Goal: Check status: Check status

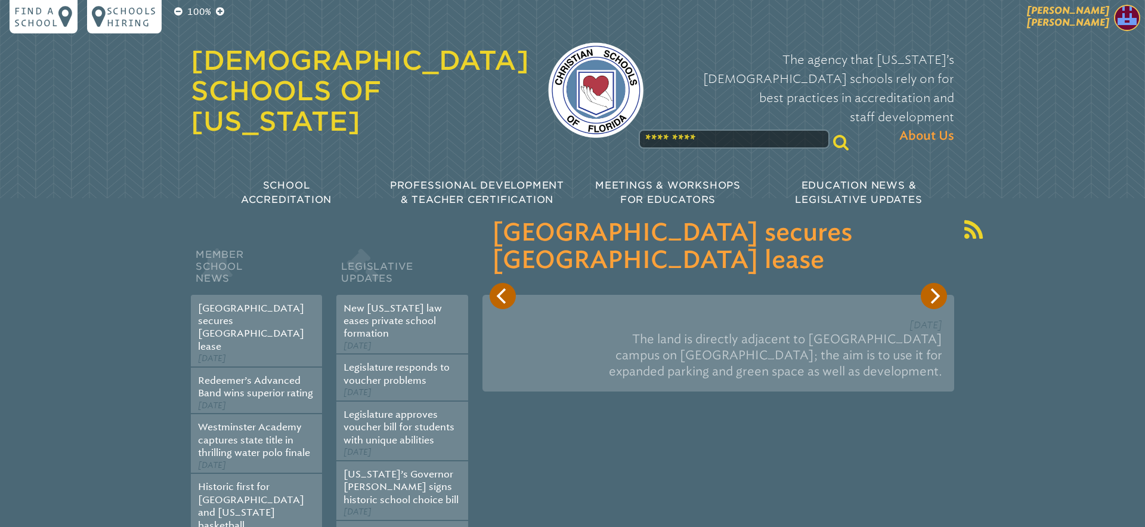
click at [1056, 27] on span "[PERSON_NAME] [PERSON_NAME]" at bounding box center [1068, 16] width 82 height 23
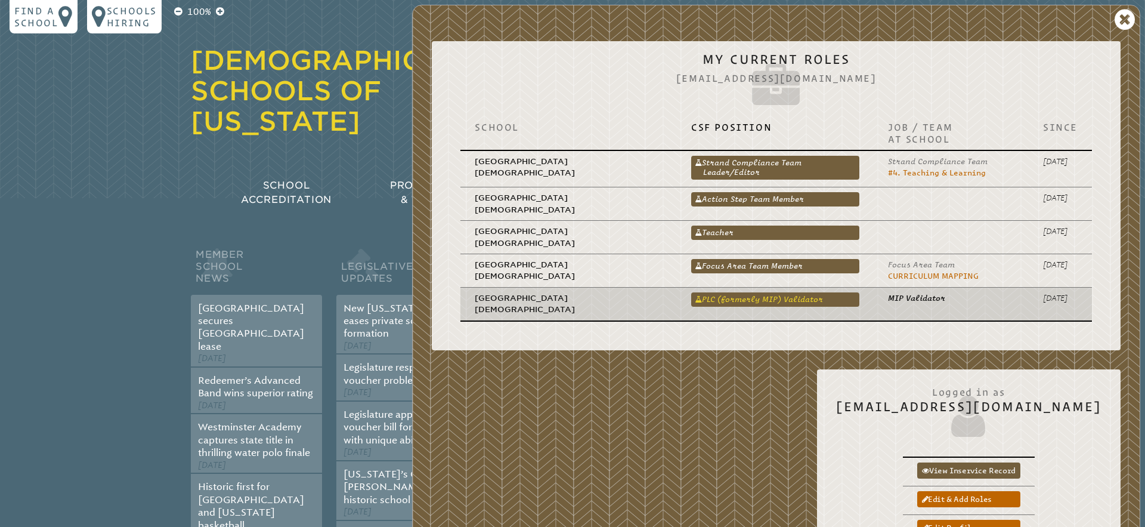
click at [730, 292] on link "PLC (formerly MIP) Validator" at bounding box center [775, 299] width 168 height 14
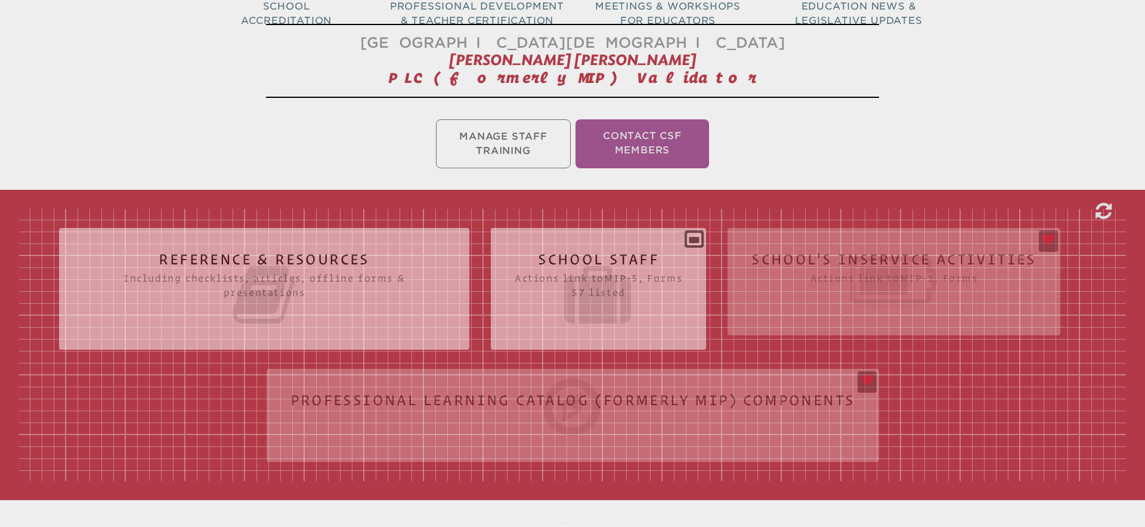
scroll to position [52, 0]
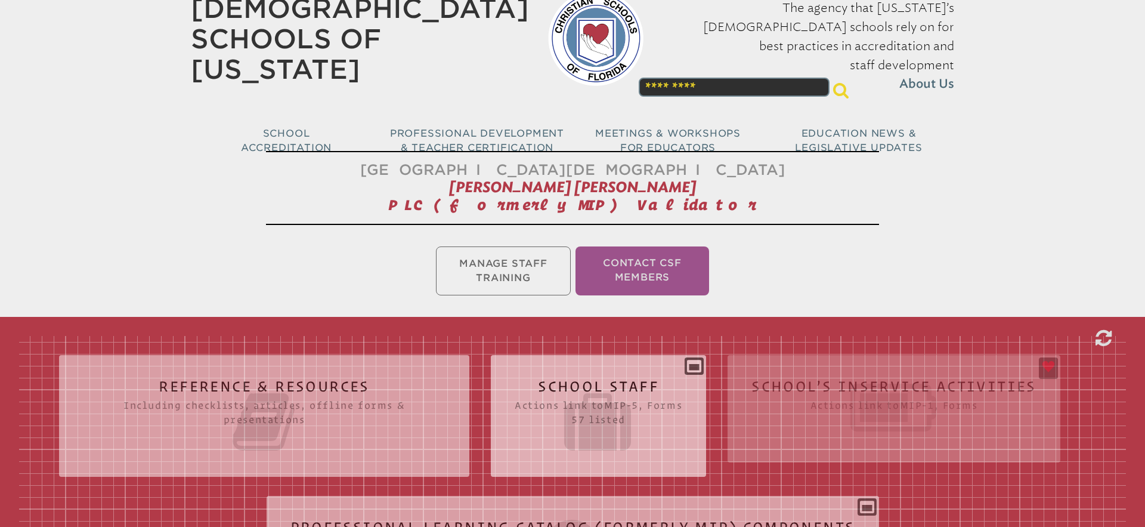
click at [617, 387] on h2 "School Staff Actions link to mip-5 , Forms 57 listed" at bounding box center [599, 417] width 168 height 76
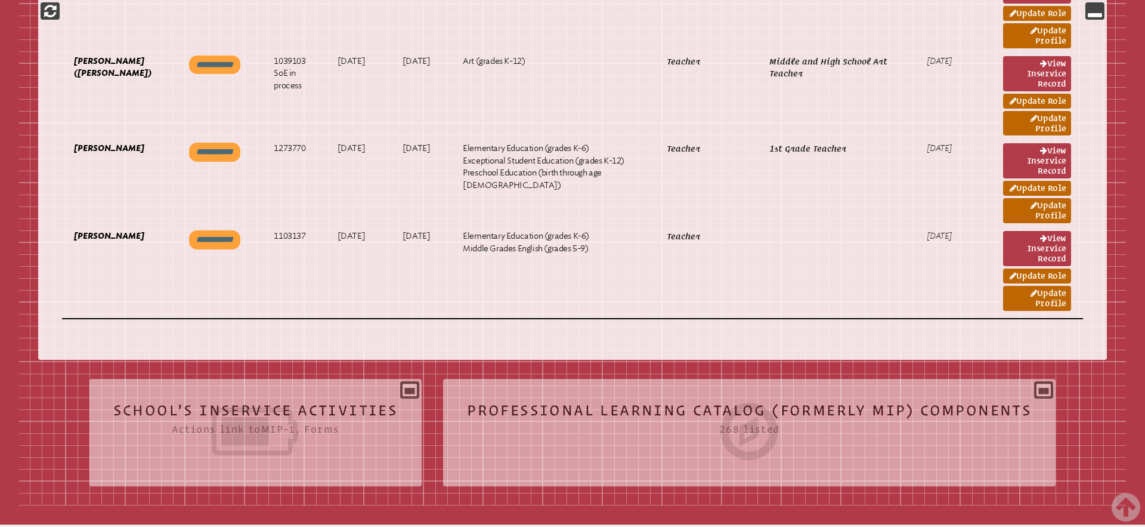
scroll to position [5468, 0]
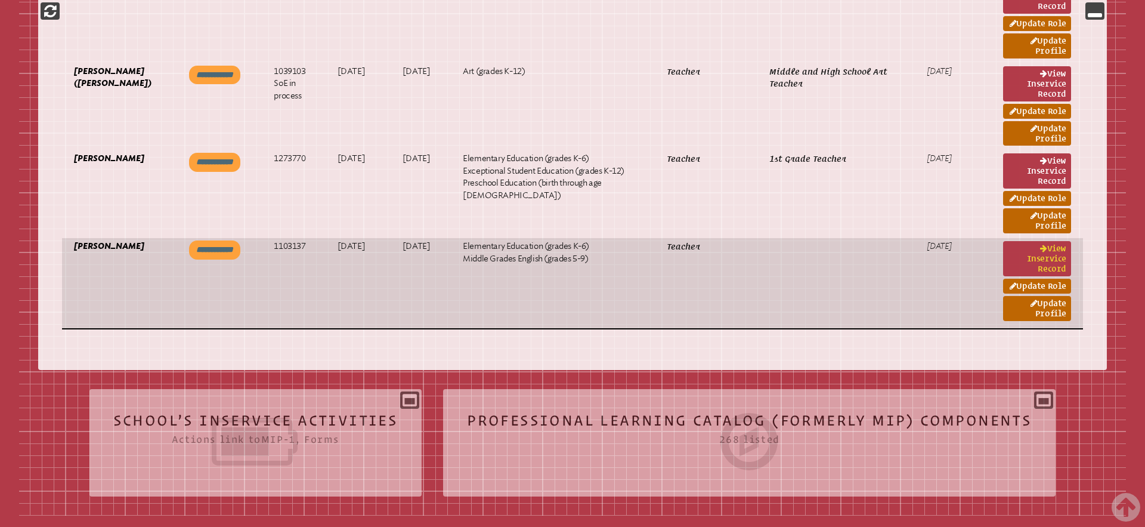
click at [1048, 252] on link "View inservice record" at bounding box center [1037, 258] width 68 height 35
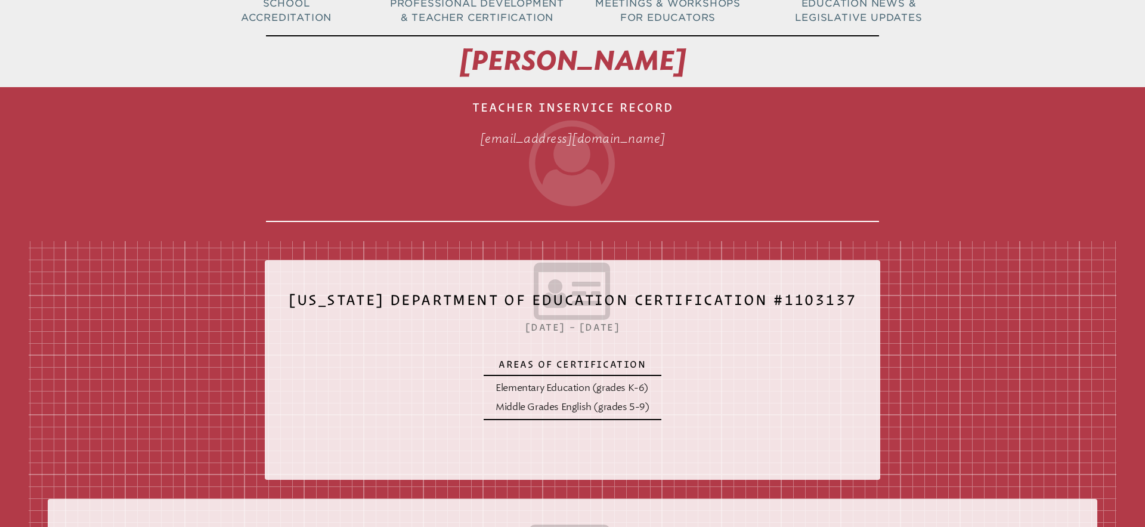
scroll to position [135, 0]
